Goal: Task Accomplishment & Management: Manage account settings

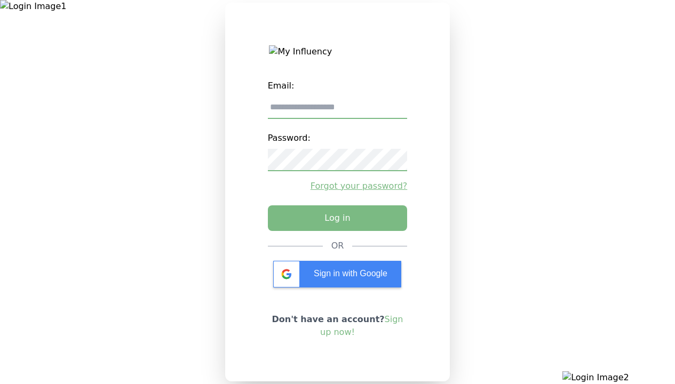
click at [337, 111] on input "email" at bounding box center [338, 108] width 140 height 22
type input "**********"
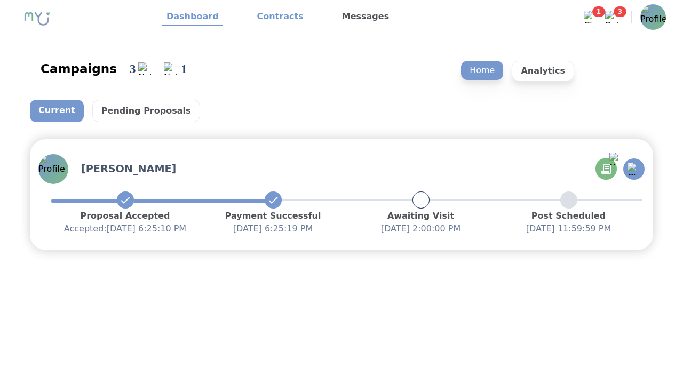
click at [274, 17] on link "Contracts" at bounding box center [280, 17] width 55 height 18
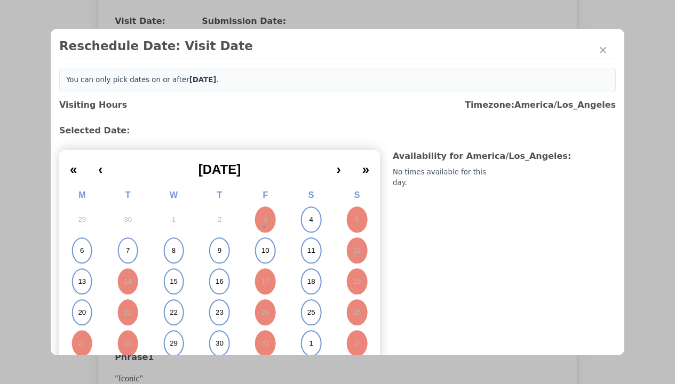
click at [82, 251] on abbr "6" at bounding box center [82, 251] width 4 height 10
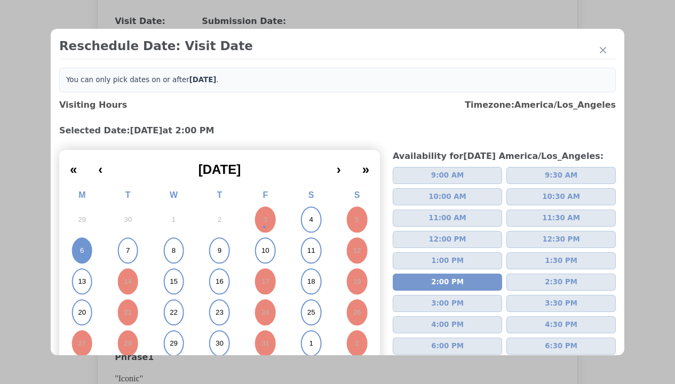
click at [169, 241] on div "Update Submission Date" at bounding box center [169, 240] width 88 height 11
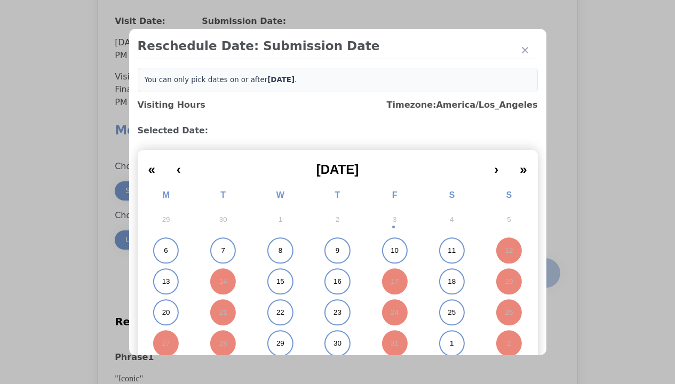
click at [164, 251] on abbr "6" at bounding box center [166, 251] width 4 height 10
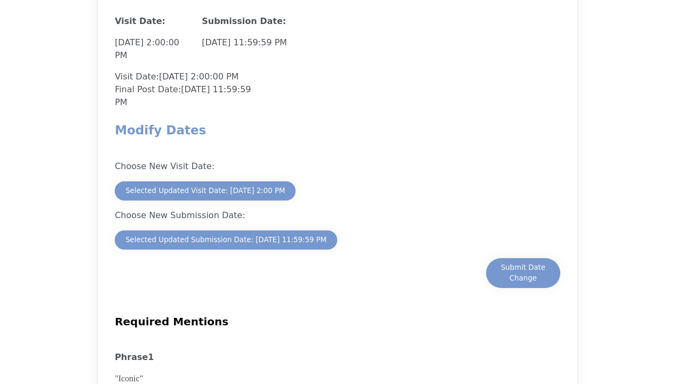
click at [523, 274] on div "Submit Date Change" at bounding box center [523, 272] width 53 height 21
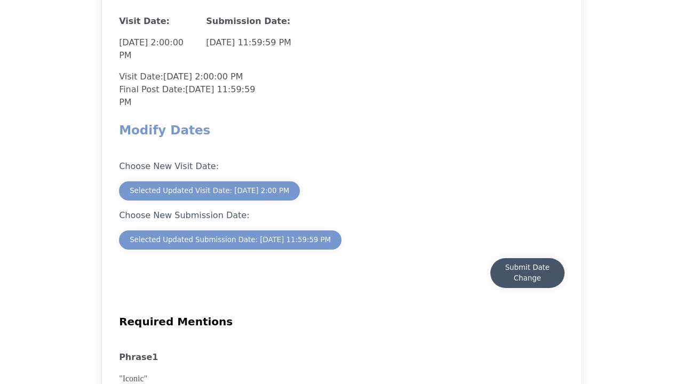
scroll to position [937, 0]
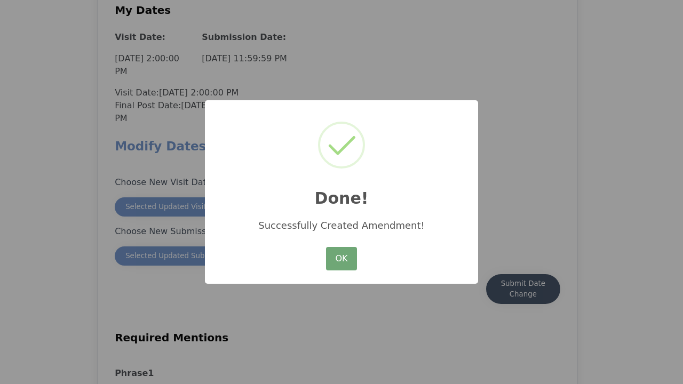
click at [341, 259] on button "OK" at bounding box center [341, 258] width 31 height 23
